Goal: Task Accomplishment & Management: Manage account settings

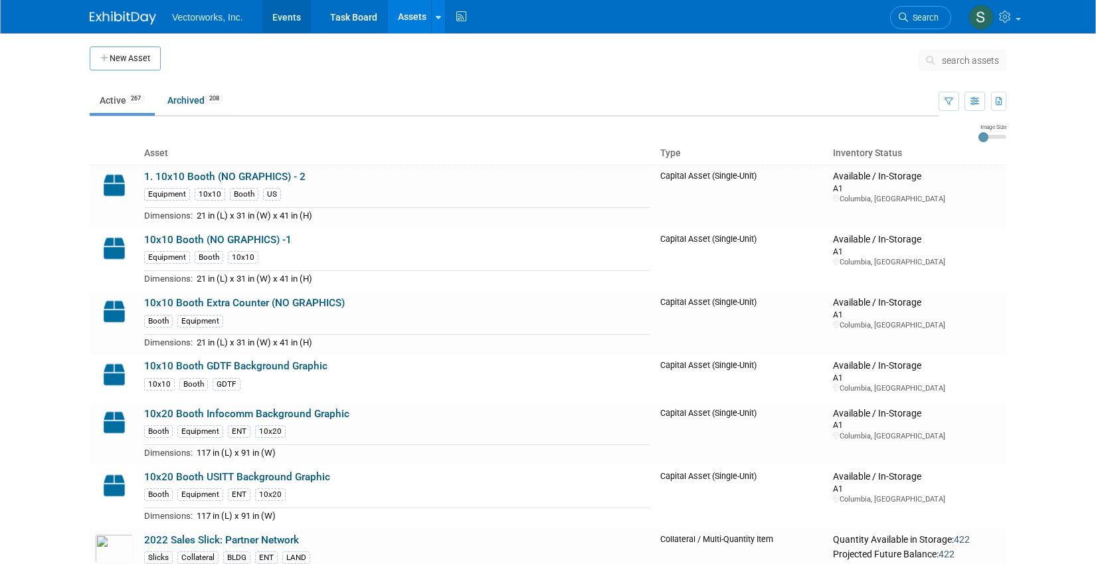
click at [290, 24] on link "Events" at bounding box center [286, 16] width 48 height 33
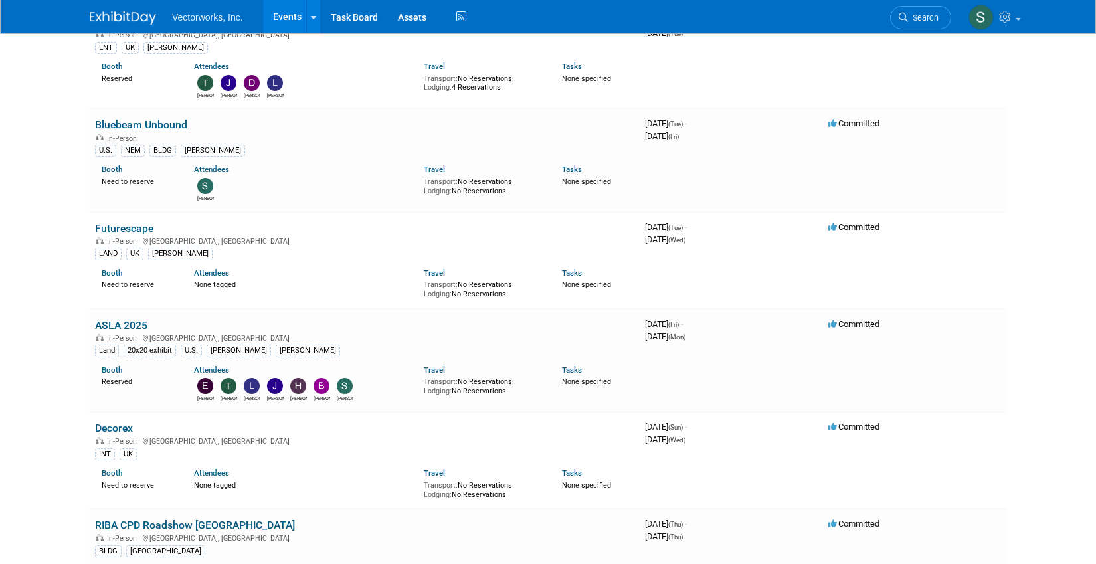
scroll to position [266, 0]
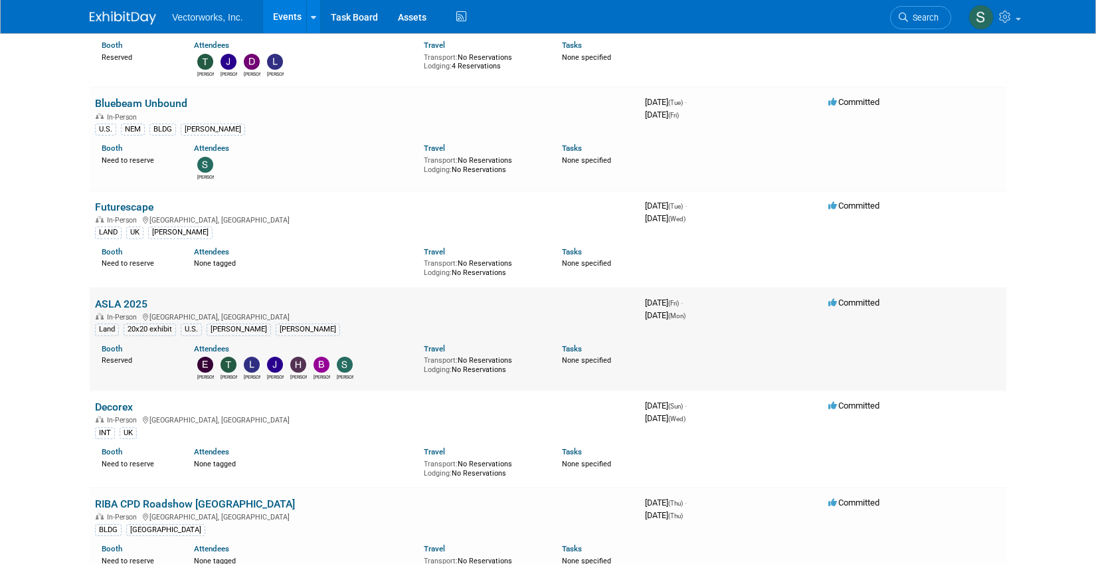
click at [129, 301] on link "ASLA 2025" at bounding box center [121, 303] width 52 height 13
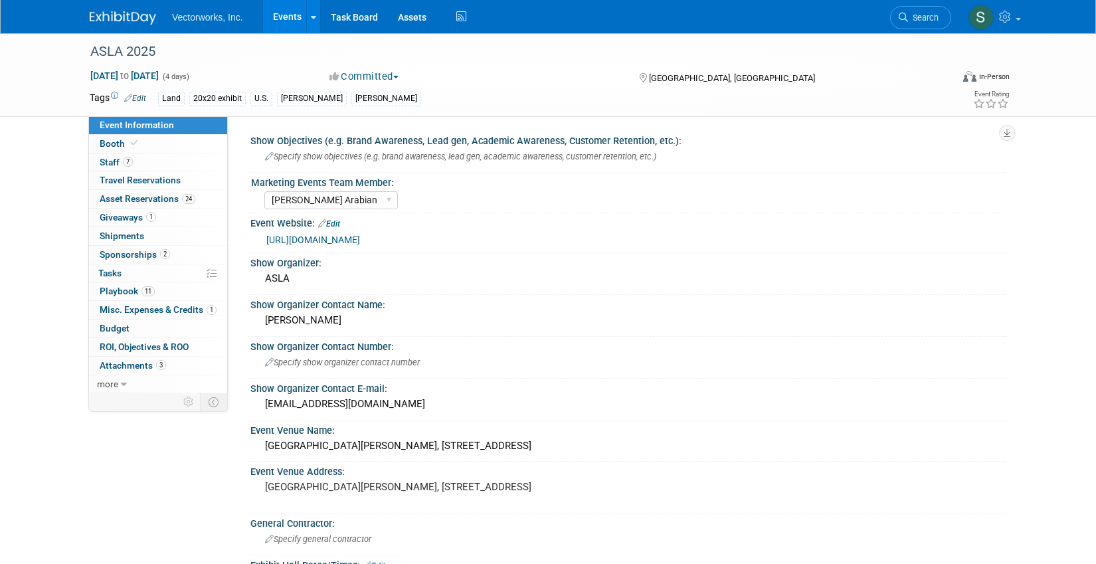
select select "Tania Arabian"
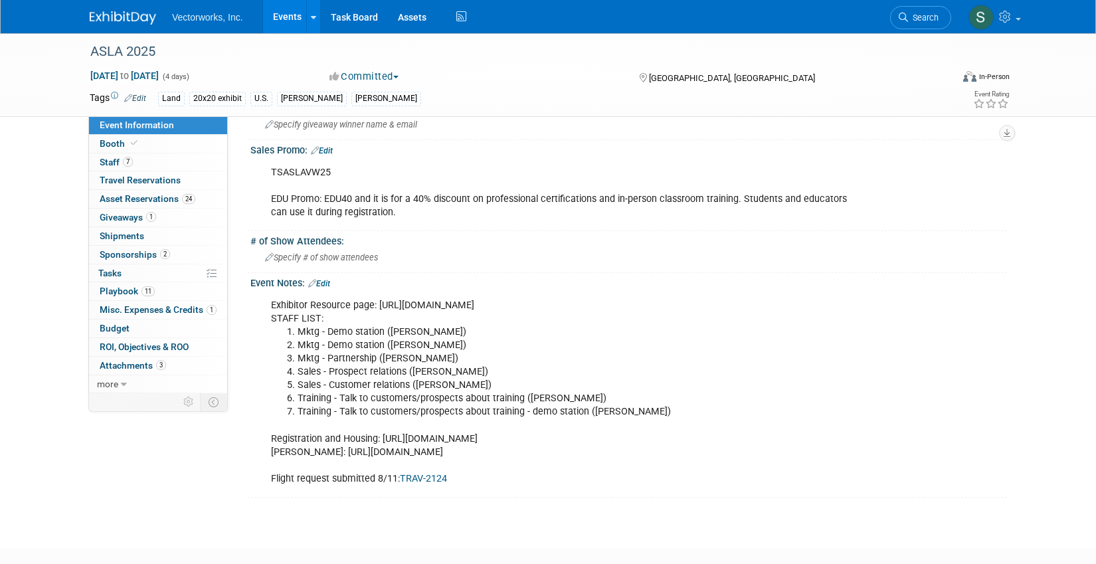
scroll to position [1067, 0]
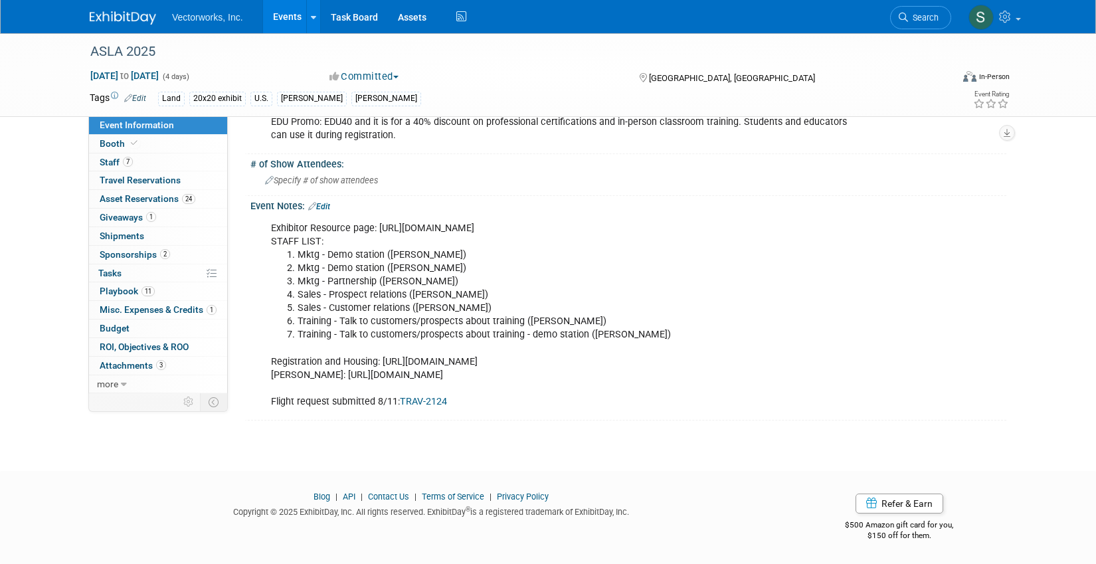
click at [428, 399] on link "TRAV-2124" at bounding box center [423, 401] width 47 height 11
click at [127, 183] on span "Travel Reservations 0" at bounding box center [140, 180] width 81 height 11
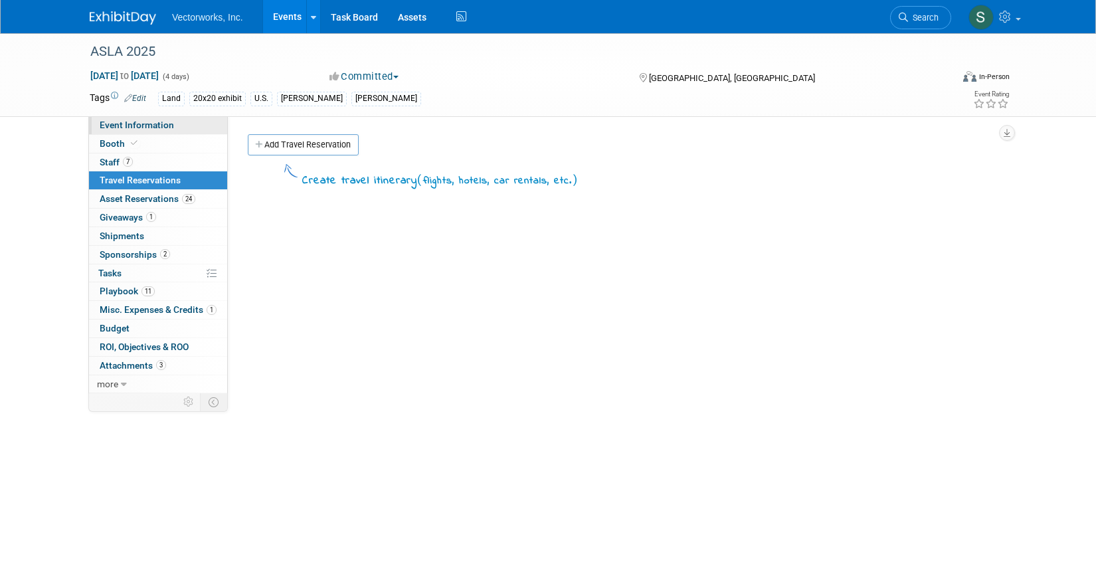
click at [166, 127] on span "Event Information" at bounding box center [137, 125] width 74 height 11
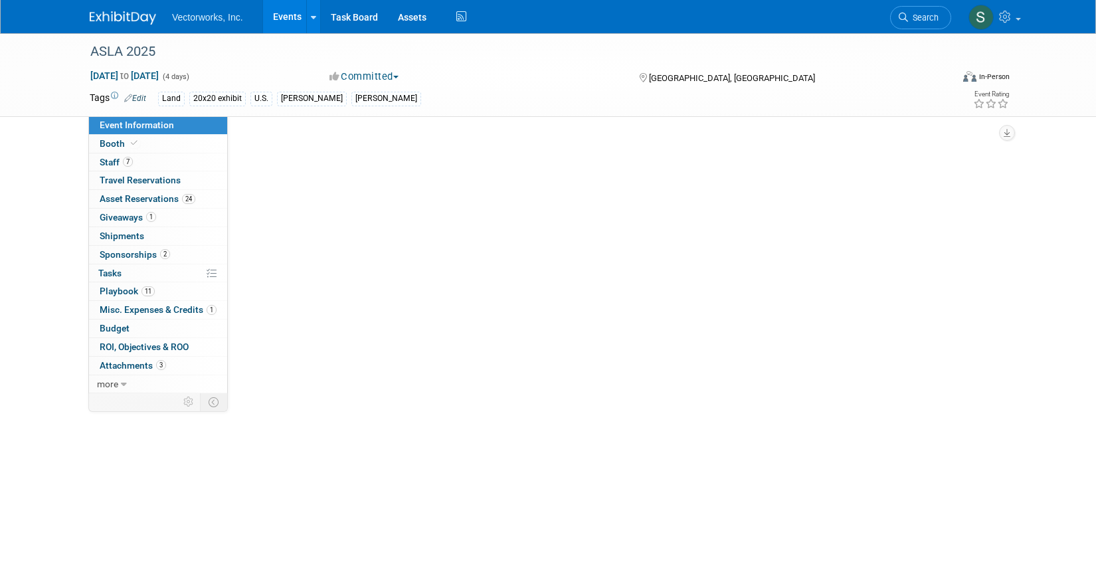
select select "Tania Arabian"
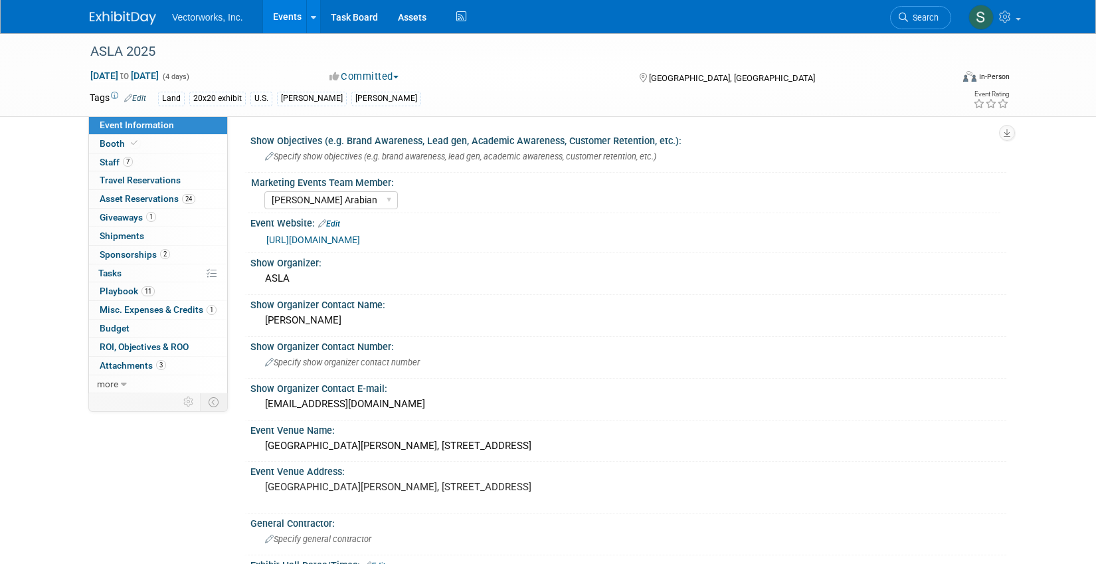
click at [360, 238] on link "https://www.aslaconference.com/" at bounding box center [313, 239] width 94 height 11
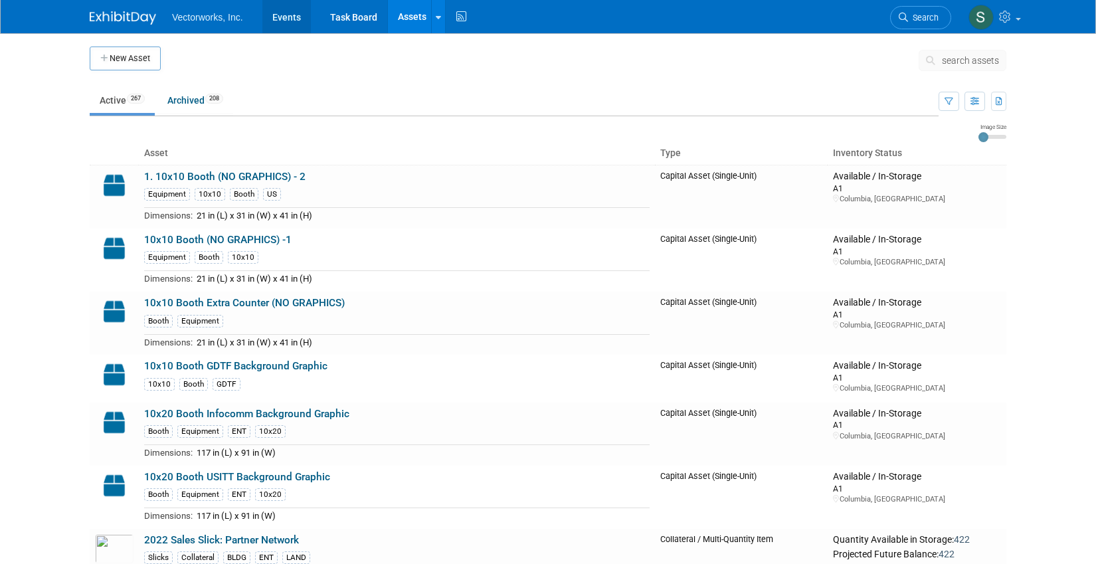
click at [280, 23] on link "Events" at bounding box center [286, 16] width 48 height 33
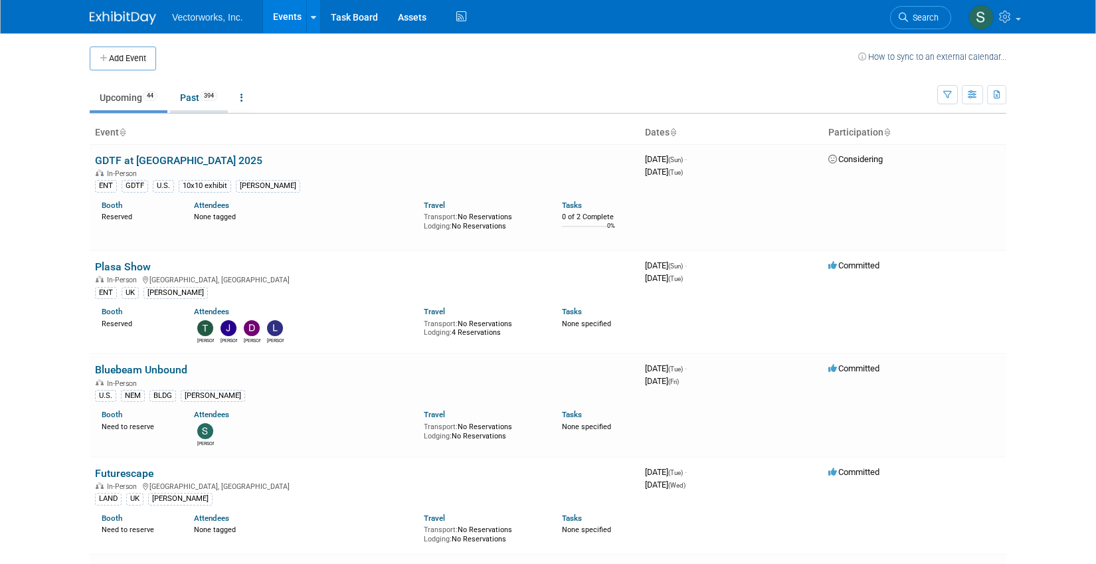
click at [195, 98] on link "Past 394" at bounding box center [199, 97] width 58 height 25
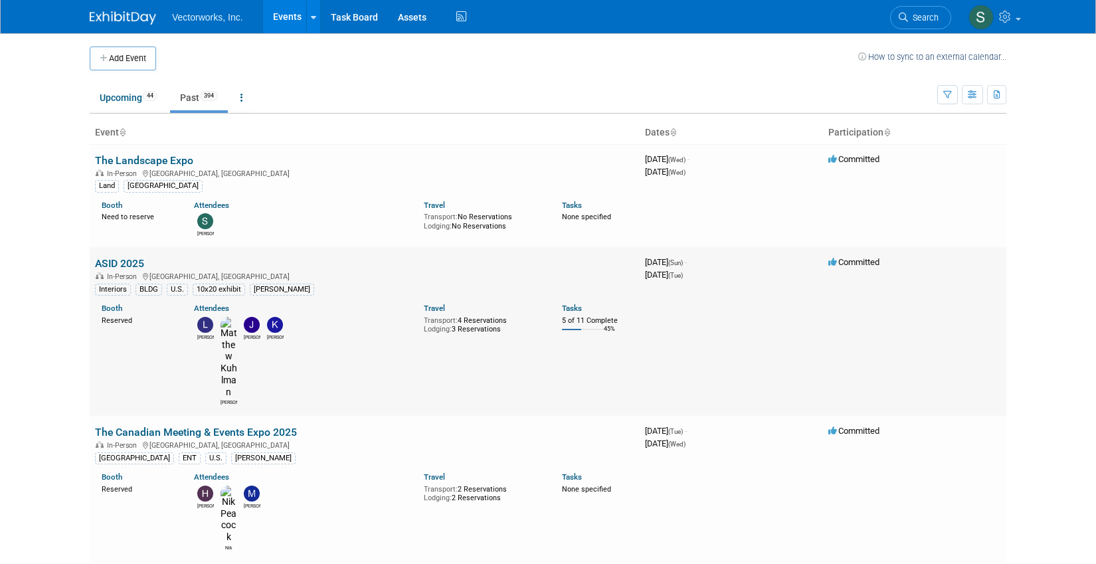
click at [121, 263] on link "ASID 2025" at bounding box center [119, 263] width 49 height 13
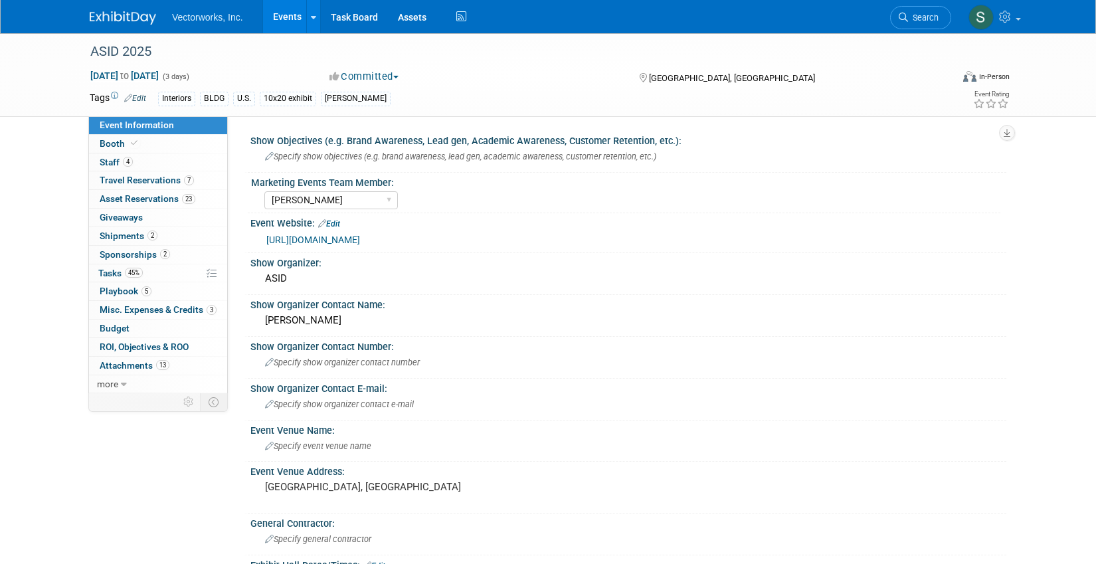
select select "[PERSON_NAME]"
click at [143, 183] on span "Travel Reservations 7" at bounding box center [147, 180] width 94 height 11
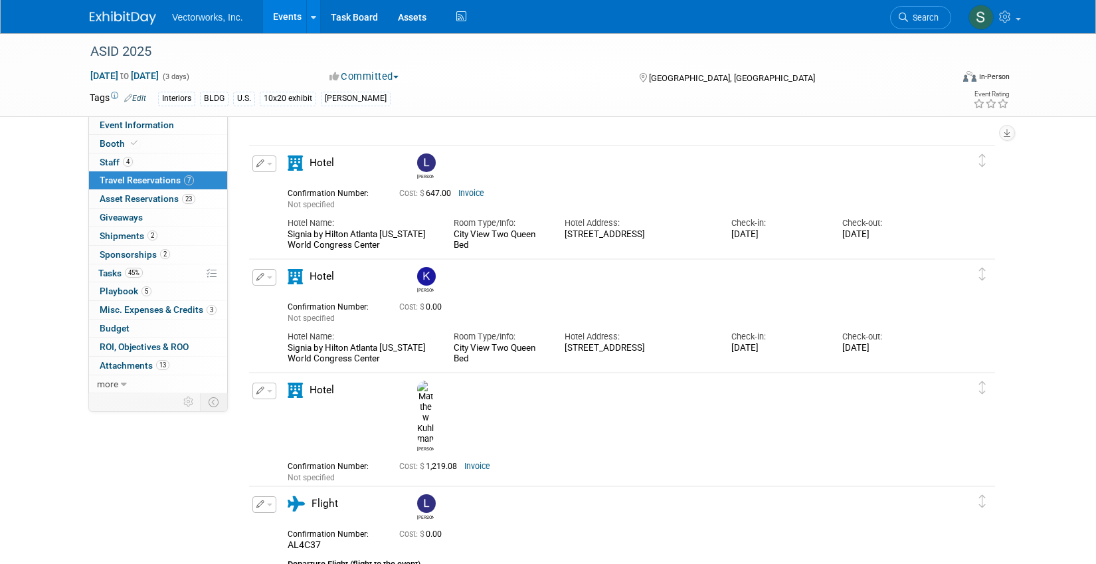
scroll to position [1024, 0]
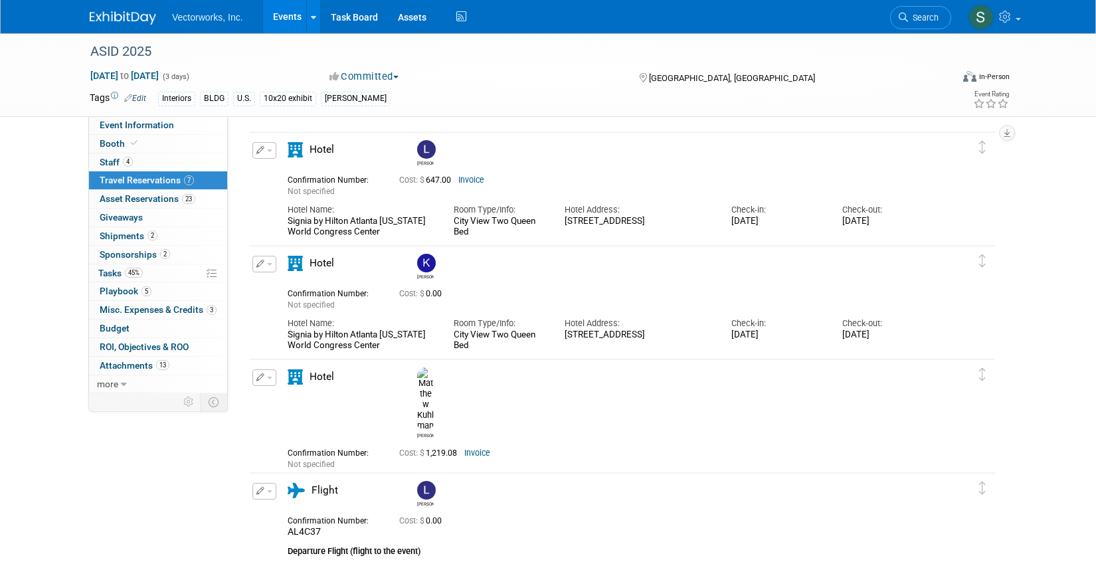
click at [270, 266] on span "button" at bounding box center [269, 264] width 5 height 3
click at [286, 285] on button "Edit Reservation" at bounding box center [309, 287] width 112 height 19
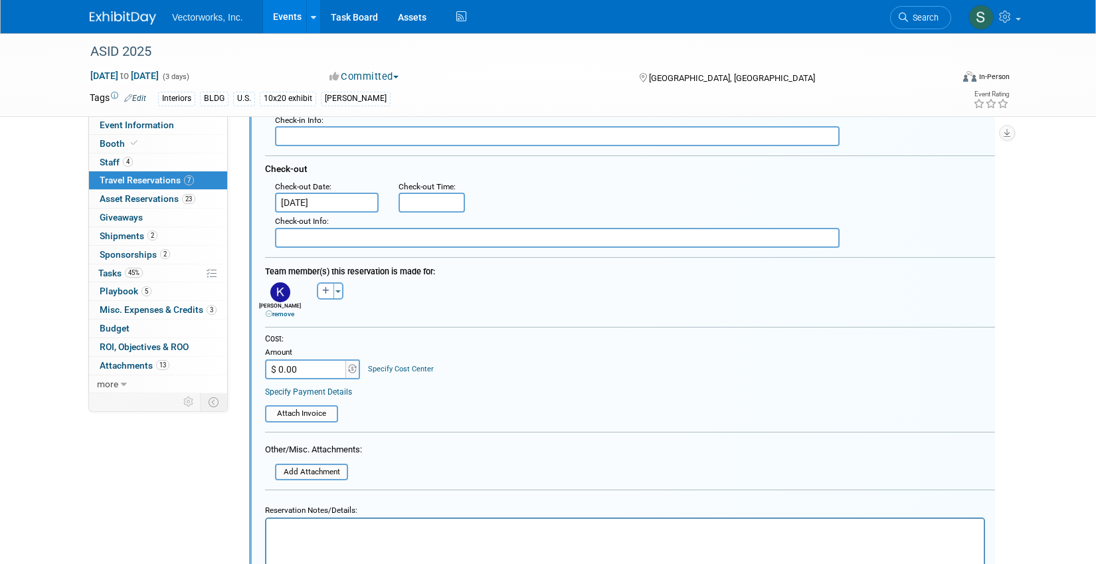
scroll to position [1439, 0]
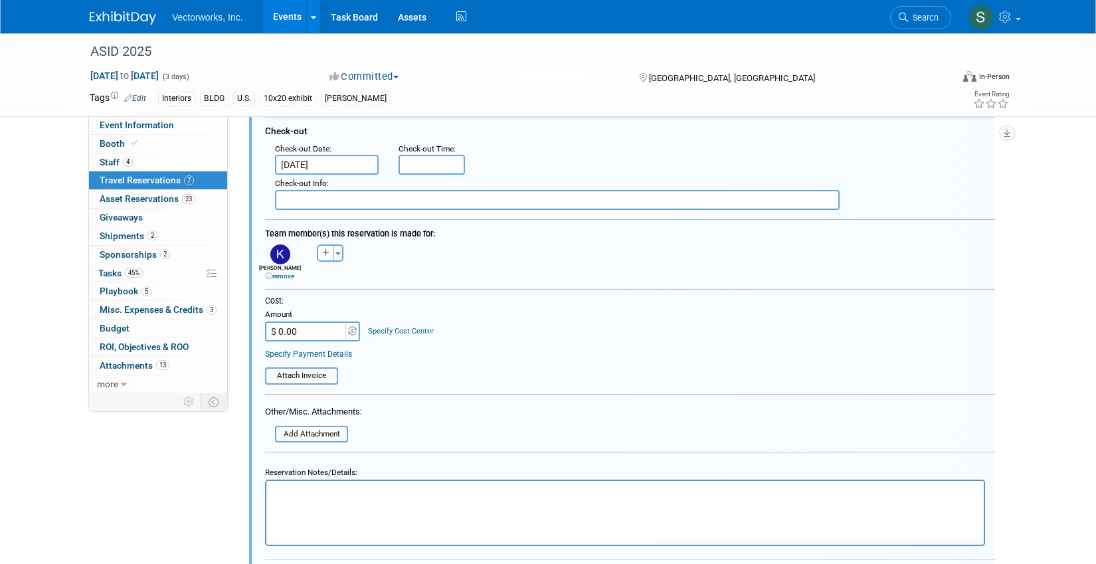
click at [311, 331] on input "$ 0.00" at bounding box center [306, 331] width 83 height 20
type input "$ 926.80"
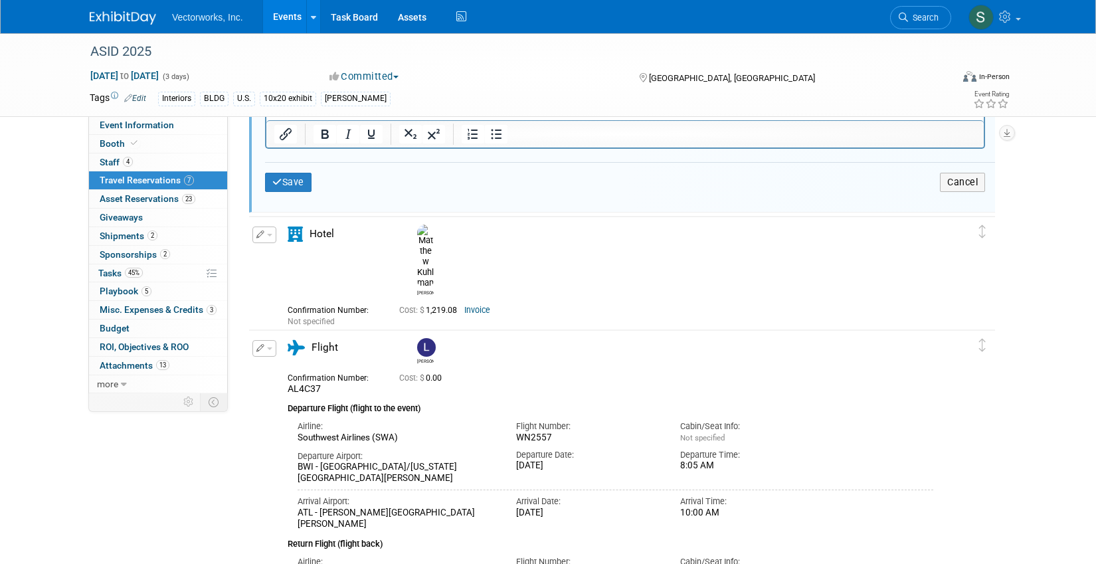
scroll to position [1825, 0]
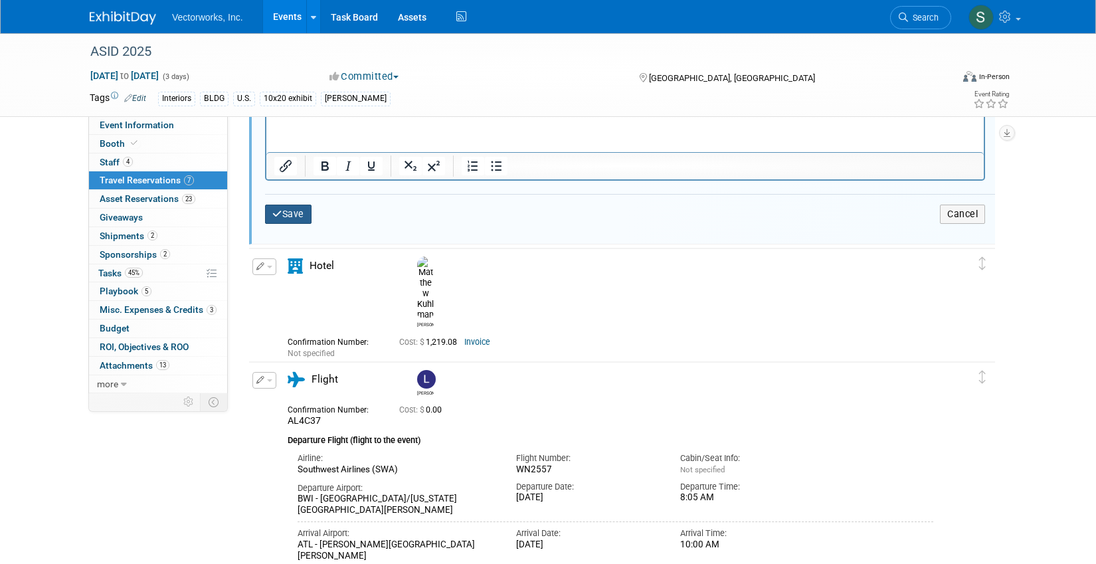
click at [287, 211] on button "Save" at bounding box center [288, 214] width 46 height 19
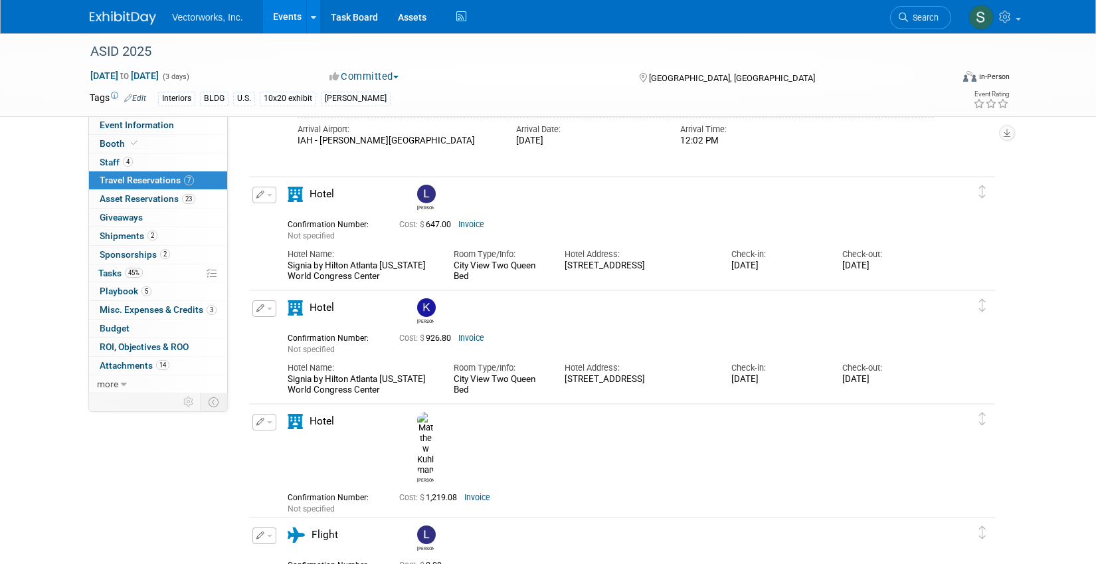
scroll to position [977, 0]
